Goal: Task Accomplishment & Management: Manage account settings

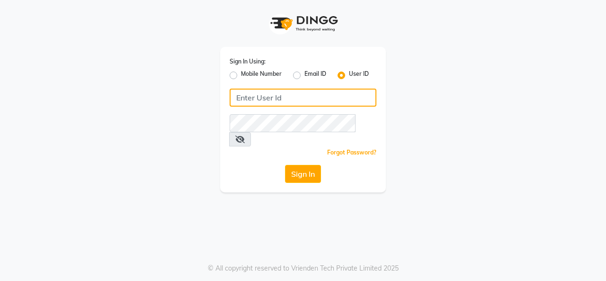
click at [280, 99] on input "Username" at bounding box center [302, 97] width 147 height 18
type input "sarisha"
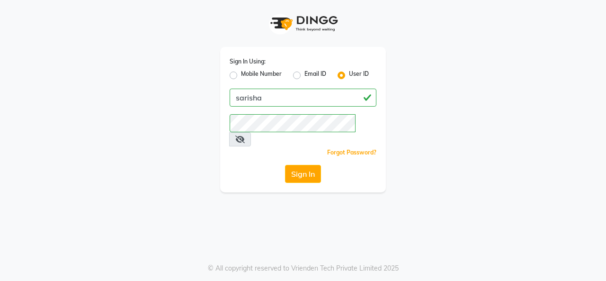
click at [245, 135] on icon at bounding box center [239, 139] width 9 height 8
click at [308, 165] on button "Sign In" at bounding box center [303, 174] width 36 height 18
